Goal: Task Accomplishment & Management: Complete application form

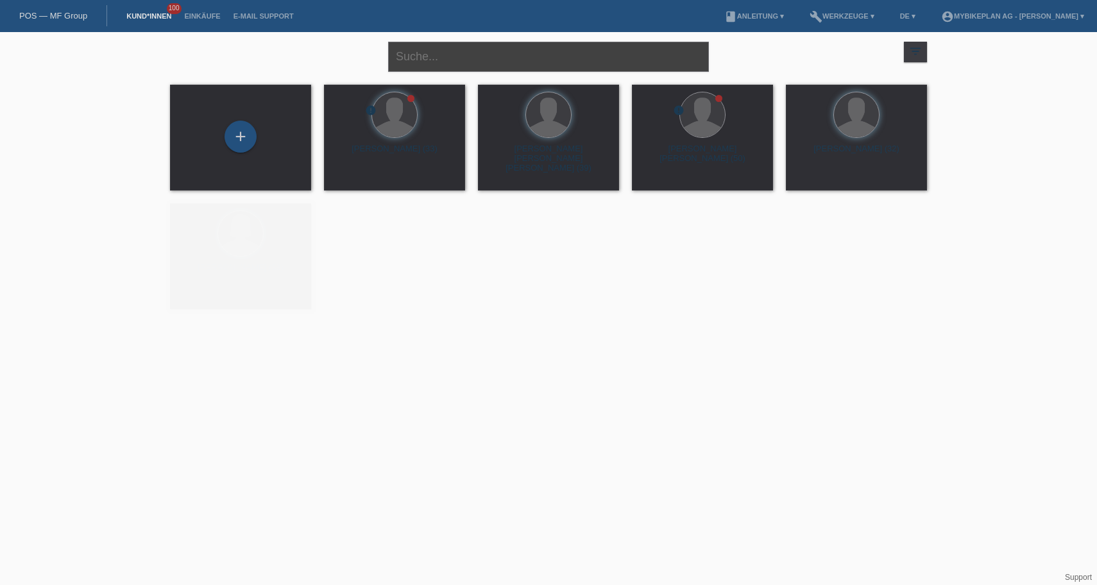
click at [528, 56] on input "text" at bounding box center [548, 57] width 321 height 30
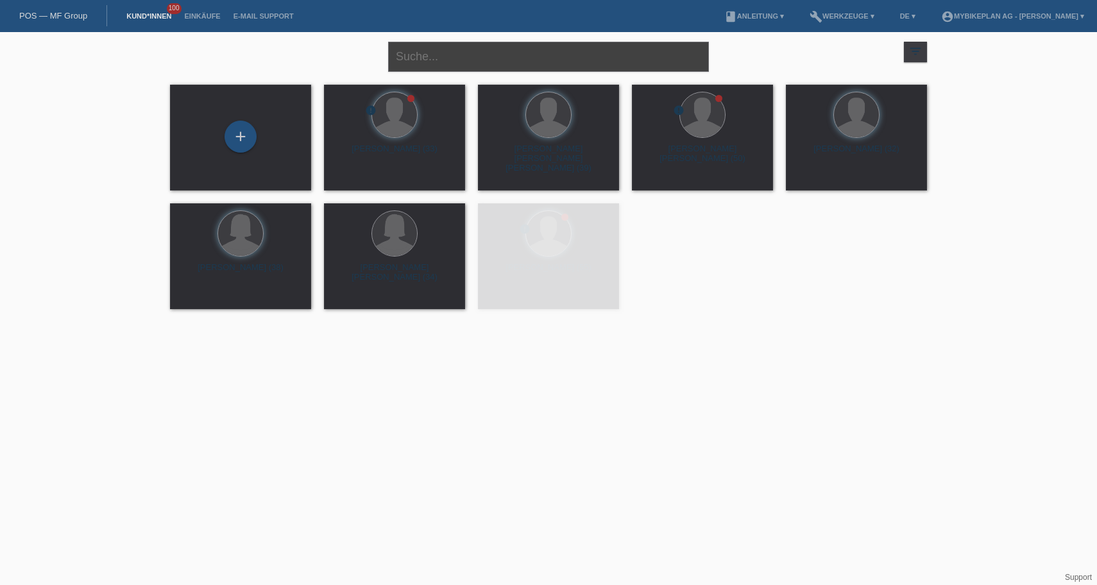
paste input "[PERSON_NAME]"
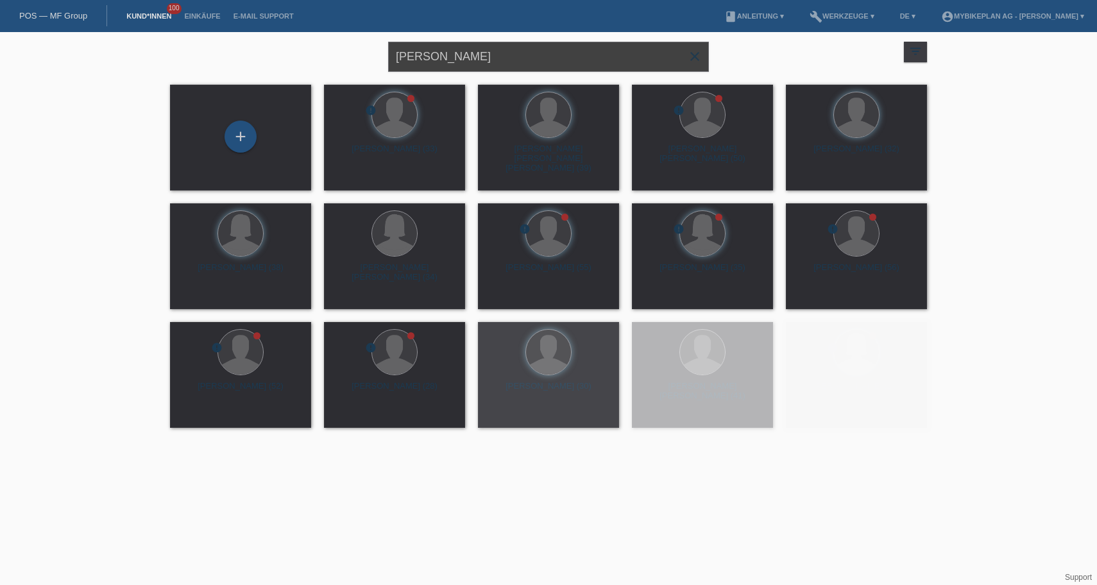
type input "[PERSON_NAME]"
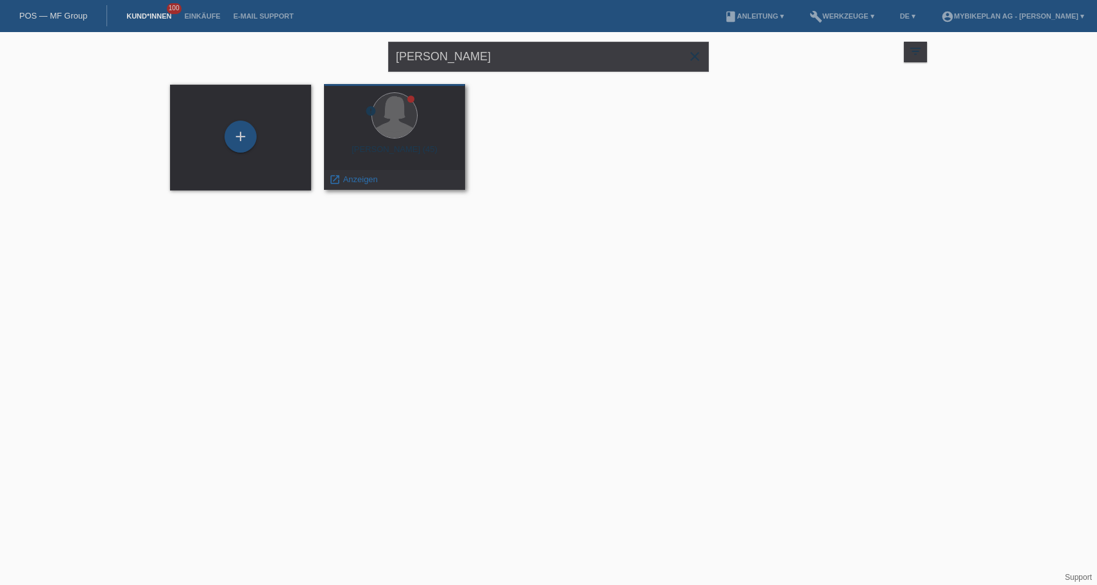
click at [401, 158] on div "Andrijana Pantic (45)" at bounding box center [394, 154] width 121 height 21
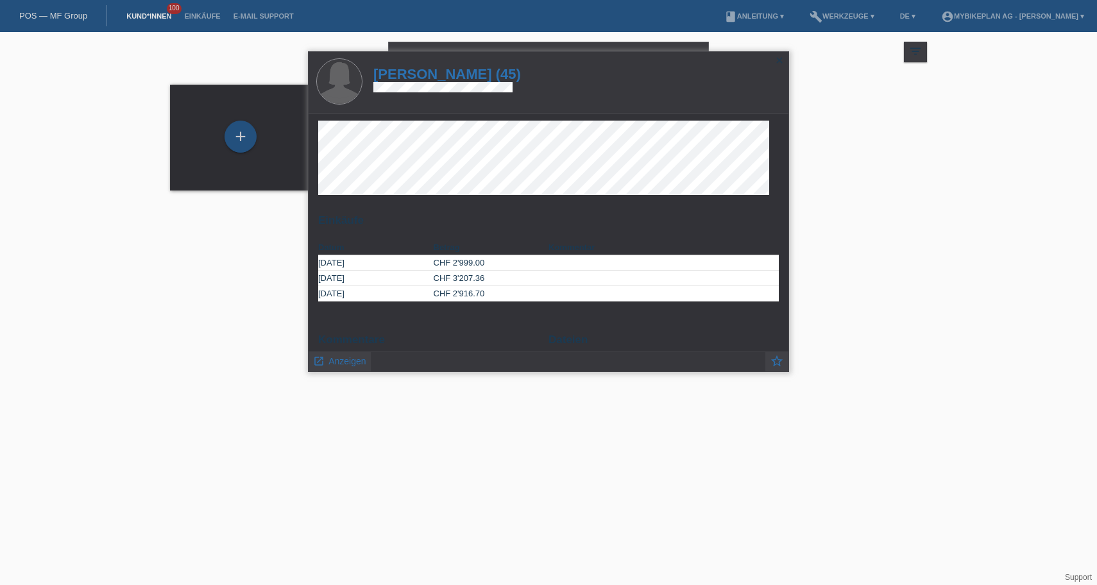
click at [446, 80] on h1 "Andrijana Pantic (45)" at bounding box center [447, 74] width 148 height 16
click at [447, 76] on h1 "Andrijana Pantic (45)" at bounding box center [447, 74] width 148 height 16
click at [452, 72] on h1 "Andrijana Pantic (45)" at bounding box center [447, 74] width 148 height 16
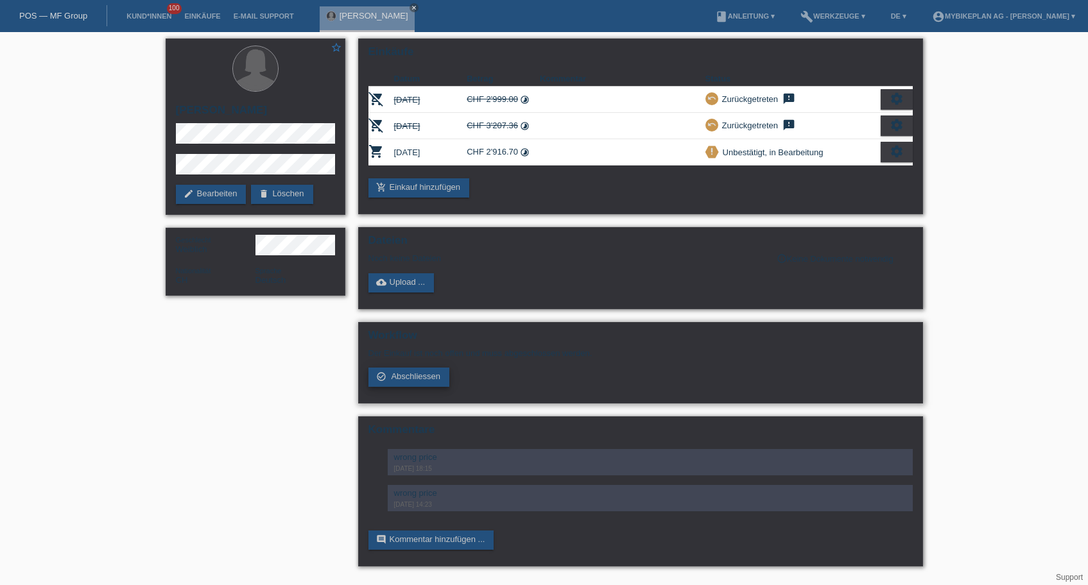
click at [434, 381] on span "Abschliessen" at bounding box center [415, 376] width 49 height 10
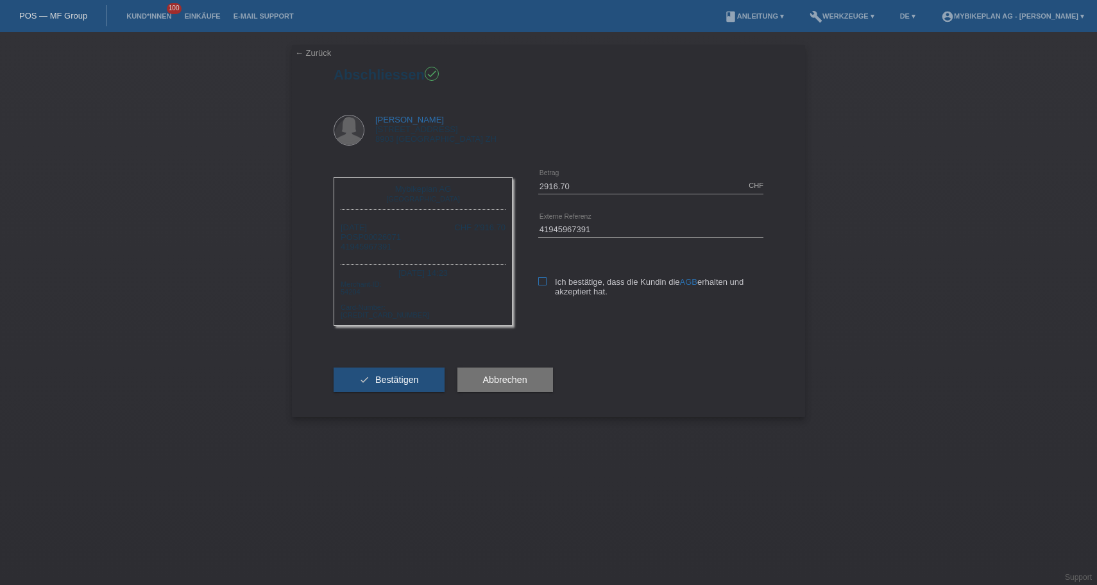
click at [544, 286] on label "Ich bestätige, dass die Kundin die AGB erhalten und akzeptiert hat." at bounding box center [650, 286] width 225 height 19
click at [544, 286] on input "Ich bestätige, dass die Kundin die AGB erhalten und akzeptiert hat." at bounding box center [542, 281] width 8 height 8
checkbox input "true"
click at [420, 387] on button "check Bestätigen" at bounding box center [389, 380] width 111 height 24
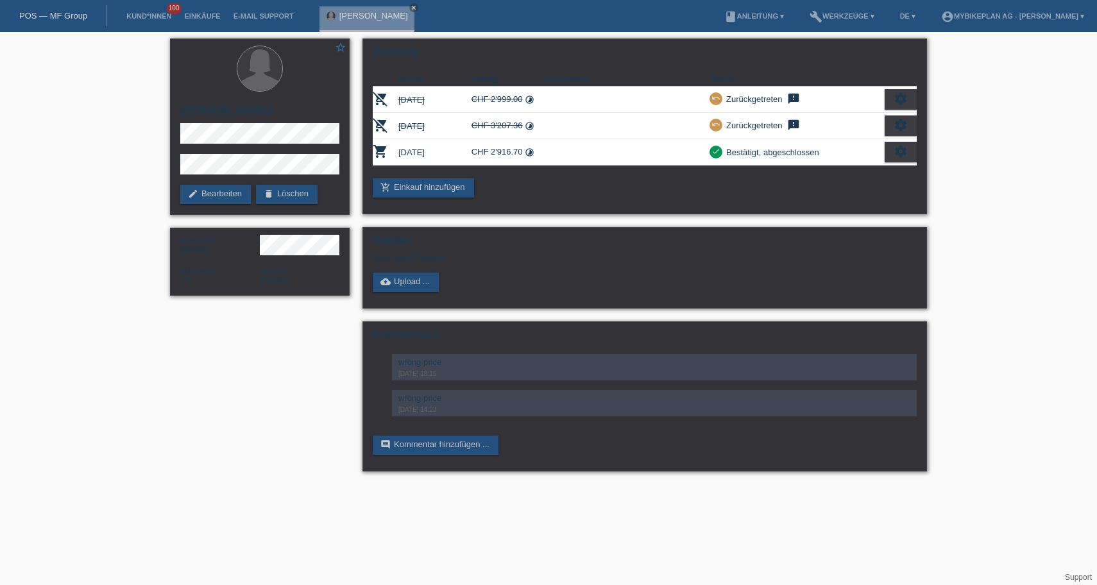
click at [64, 18] on link "POS — MF Group" at bounding box center [53, 16] width 68 height 10
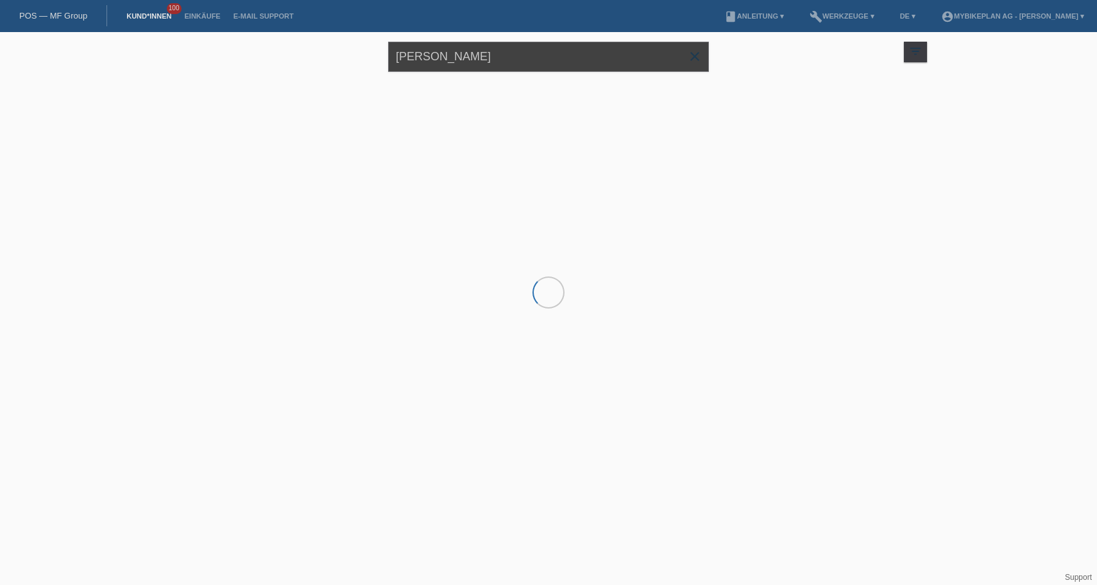
click at [558, 57] on input "[PERSON_NAME]" at bounding box center [548, 57] width 321 height 30
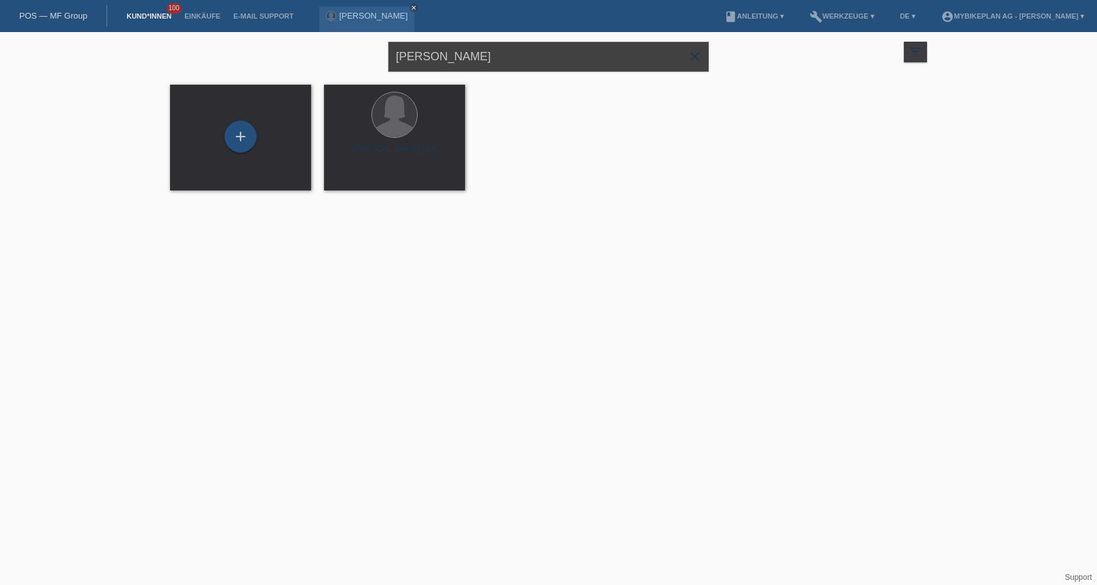
paste input "[PERSON_NAME]"
type input "[PERSON_NAME]"
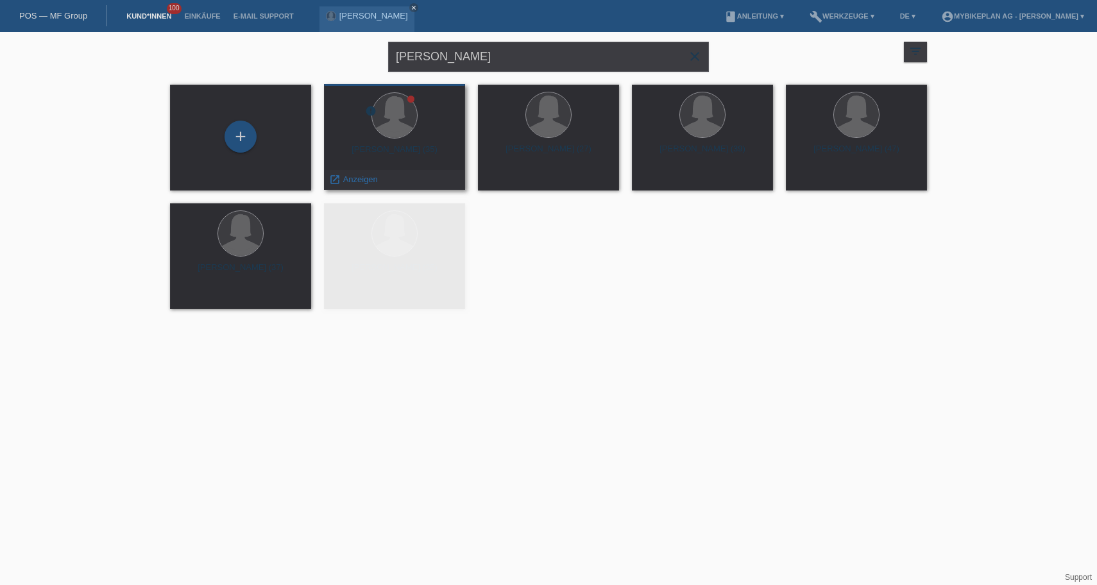
click at [398, 153] on div "Jennifer Frey (35)" at bounding box center [394, 154] width 121 height 21
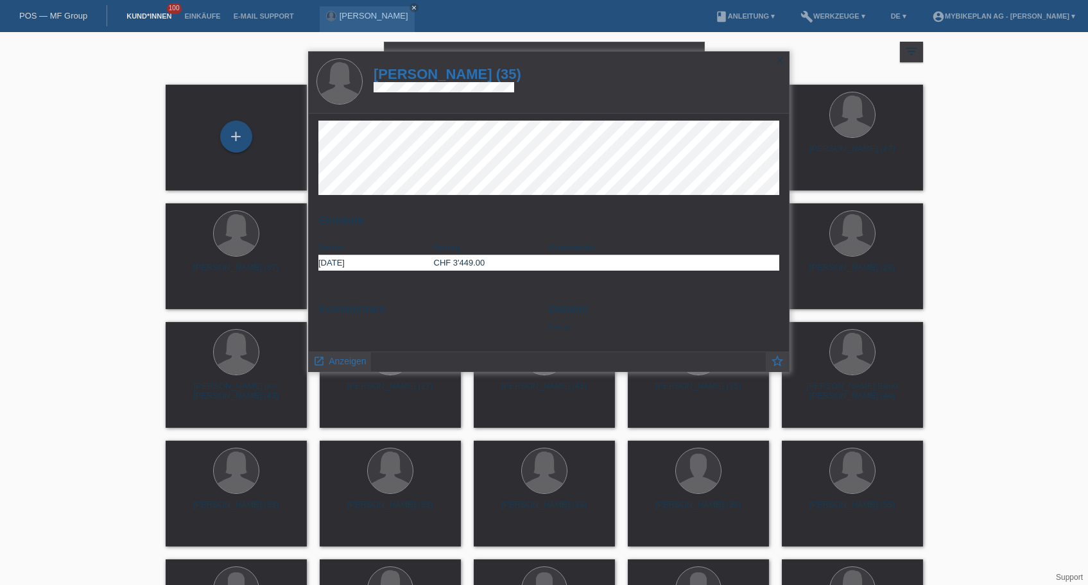
click at [459, 74] on h1 "Jennifer Frey (35)" at bounding box center [447, 74] width 148 height 16
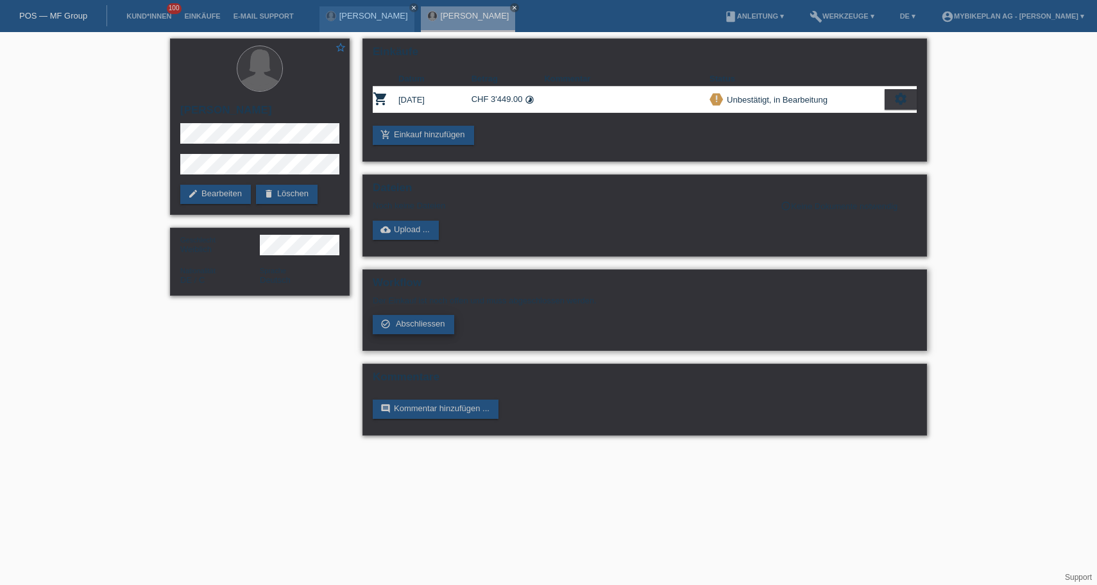
click at [429, 329] on span "Abschliessen" at bounding box center [420, 324] width 49 height 10
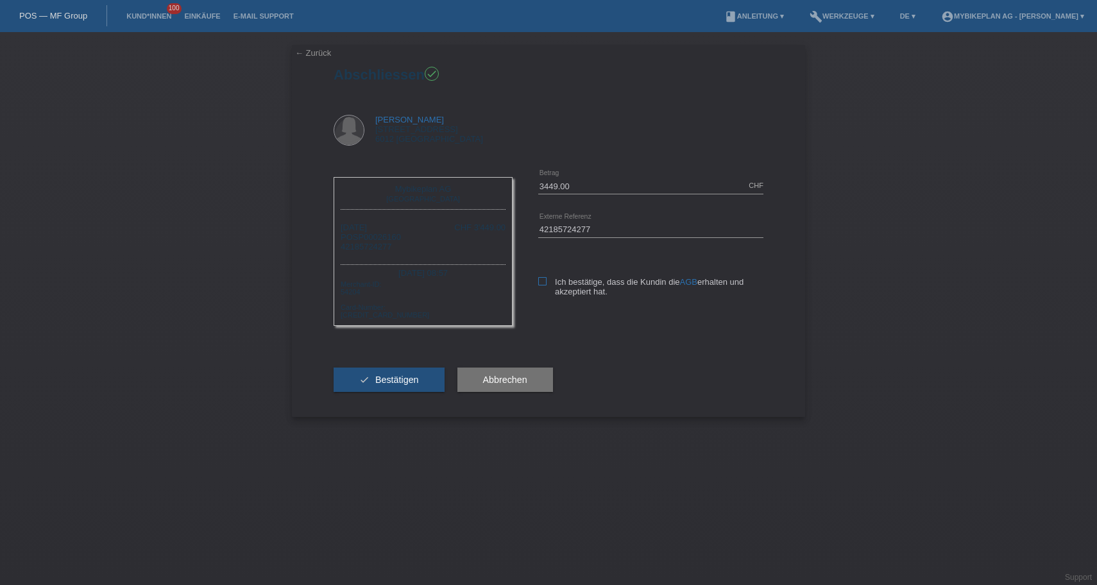
click at [540, 284] on icon at bounding box center [542, 281] width 8 height 8
click at [540, 284] on input "Ich bestätige, dass die Kundin die AGB erhalten und akzeptiert hat." at bounding box center [542, 281] width 8 height 8
checkbox input "true"
click at [411, 385] on span "Bestätigen" at bounding box center [397, 380] width 44 height 10
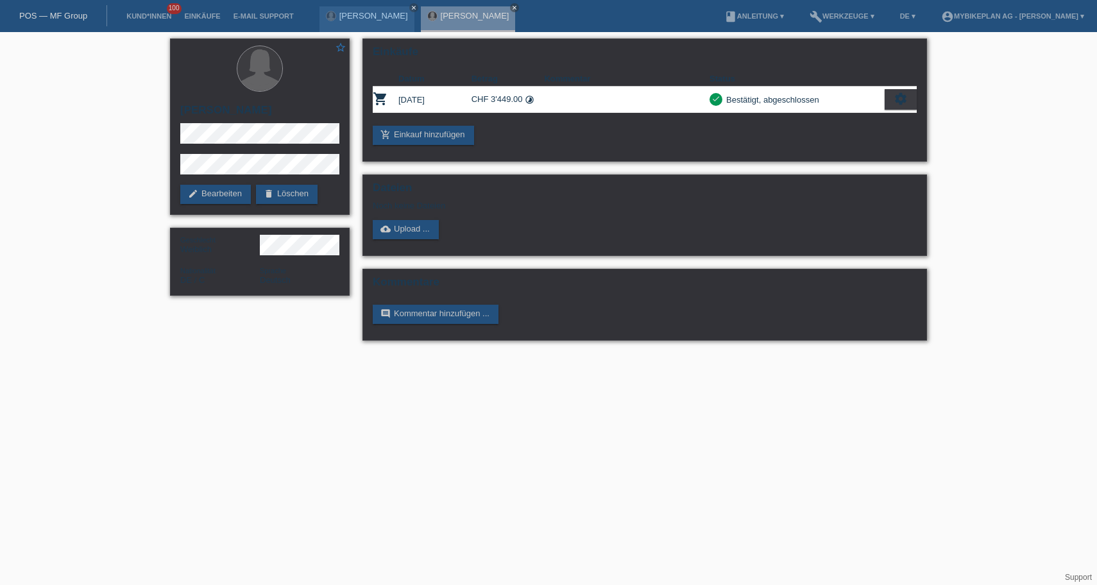
click at [64, 16] on link "POS — MF Group" at bounding box center [53, 16] width 68 height 10
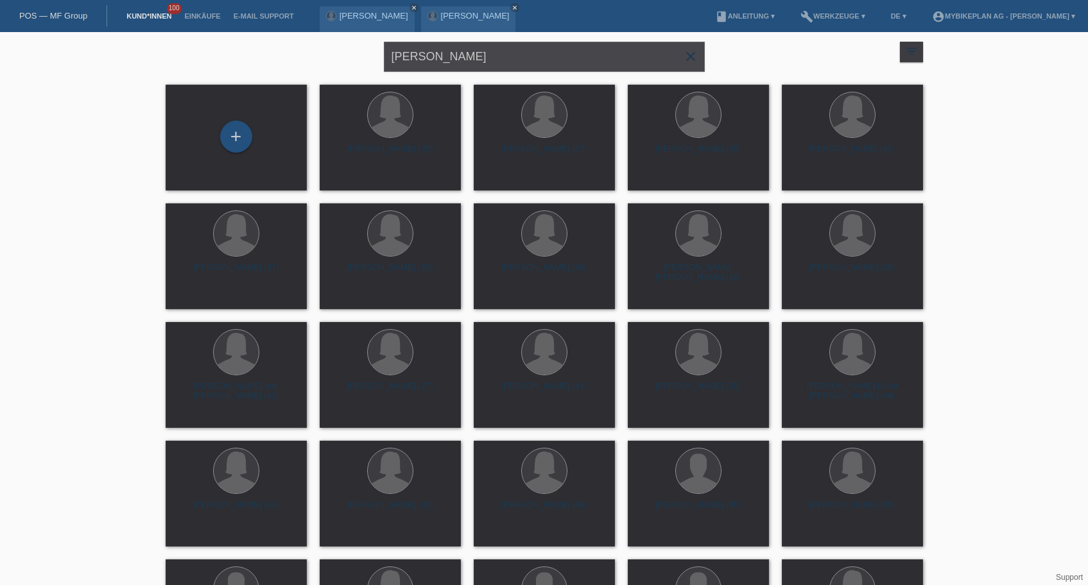
click at [522, 55] on input "[PERSON_NAME]" at bounding box center [544, 57] width 321 height 30
paste input "Fatos Qelaj"
type input "Fatos Qelaj"
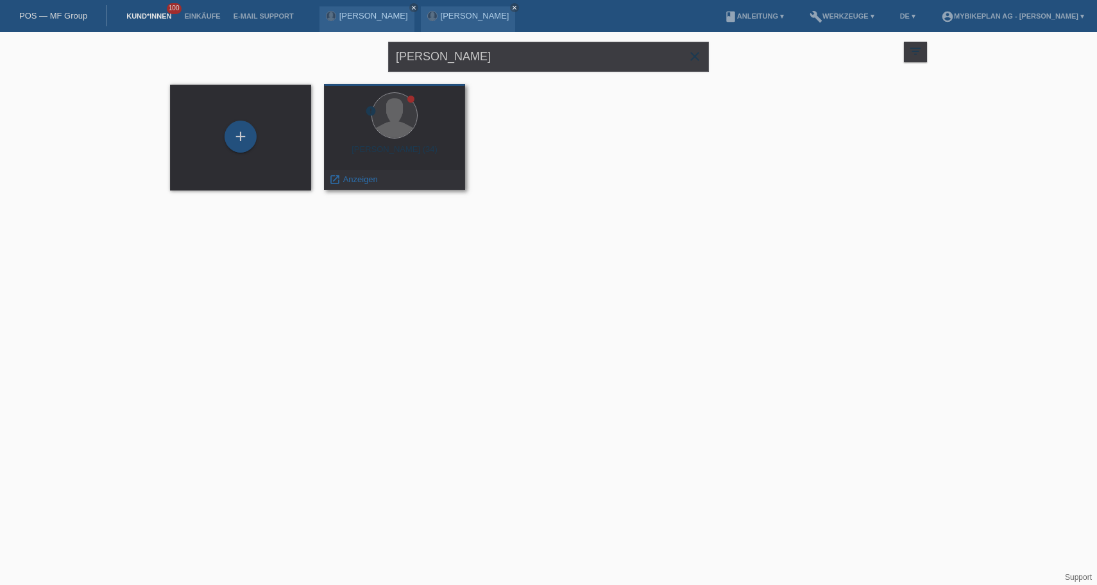
click at [424, 157] on div "Fatos Qelaj (34)" at bounding box center [394, 154] width 121 height 21
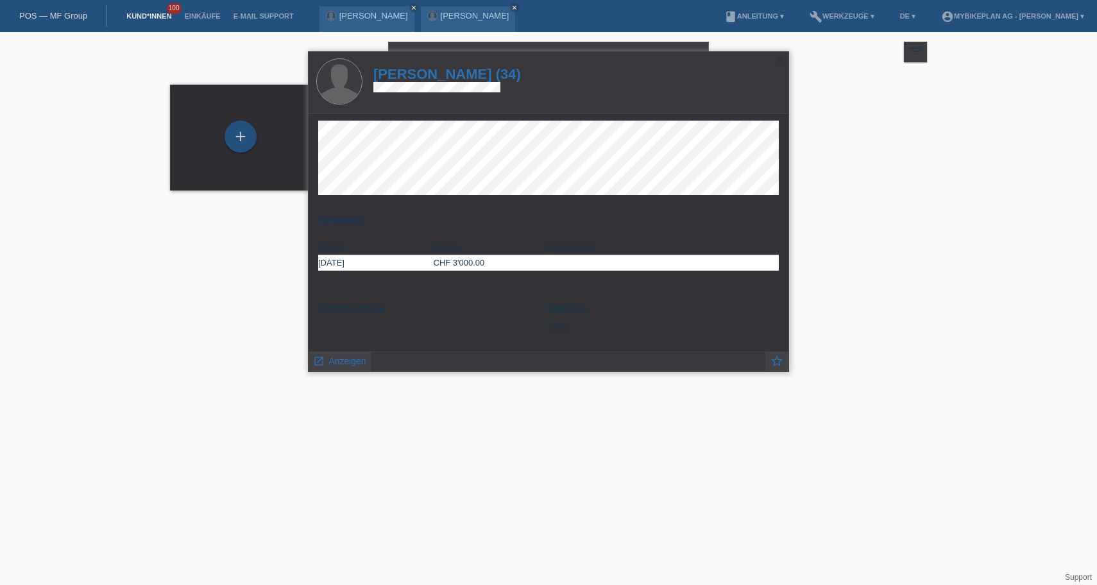
click at [448, 74] on h1 "Fatos Qelaj (34)" at bounding box center [447, 74] width 148 height 16
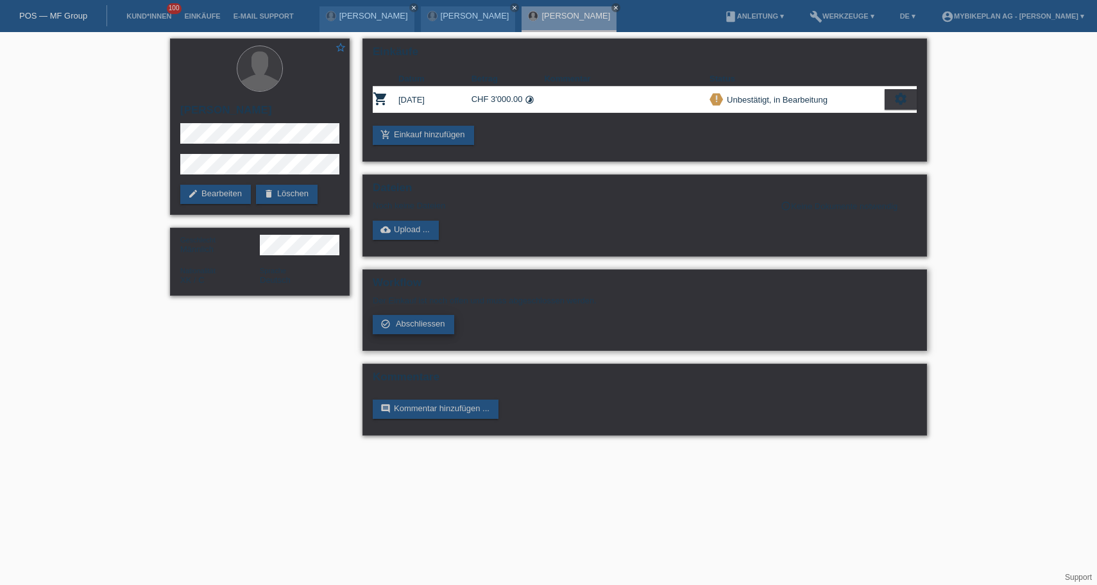
click at [432, 329] on span "Abschliessen" at bounding box center [420, 324] width 49 height 10
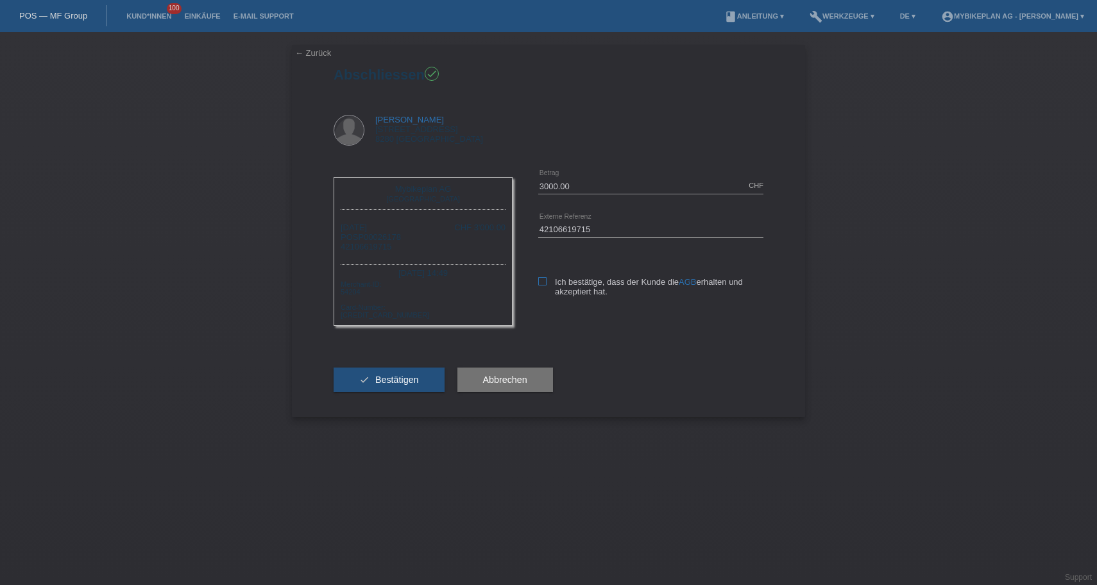
click at [542, 285] on icon at bounding box center [542, 281] width 8 height 8
click at [542, 285] on input "Ich bestätige, dass der Kunde die AGB erhalten und akzeptiert hat." at bounding box center [542, 281] width 8 height 8
checkbox input "true"
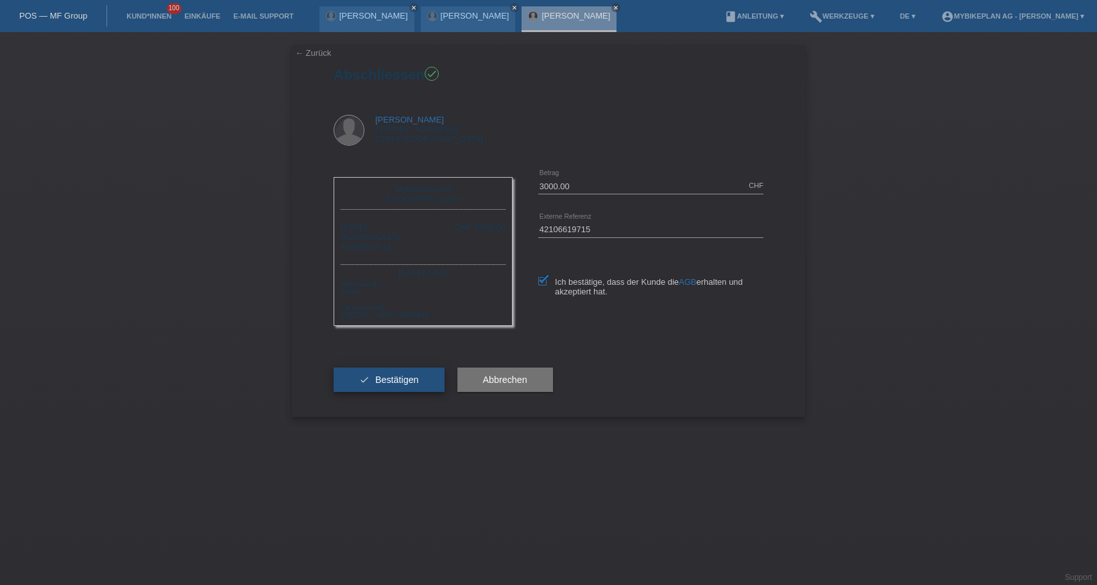
click at [407, 383] on button "check Bestätigen" at bounding box center [389, 380] width 111 height 24
